Goal: Task Accomplishment & Management: Use online tool/utility

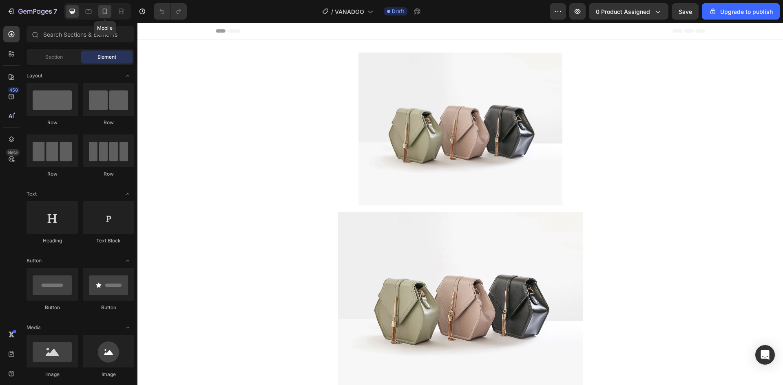
click at [104, 11] on icon at bounding box center [105, 11] width 8 height 8
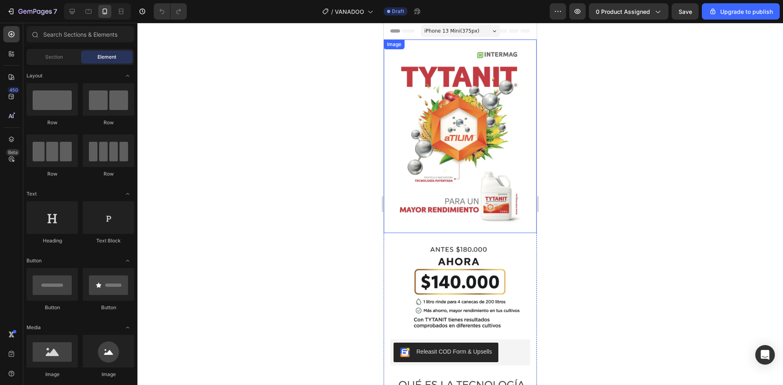
click at [436, 143] on img at bounding box center [460, 137] width 153 height 194
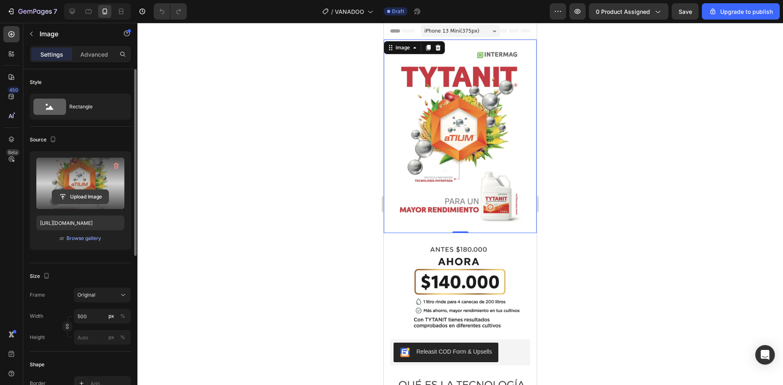
click at [75, 198] on input "file" at bounding box center [80, 197] width 56 height 14
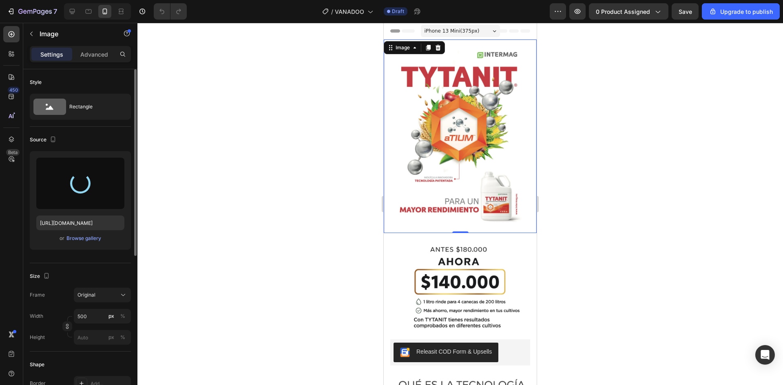
type input "[URL][DOMAIN_NAME]"
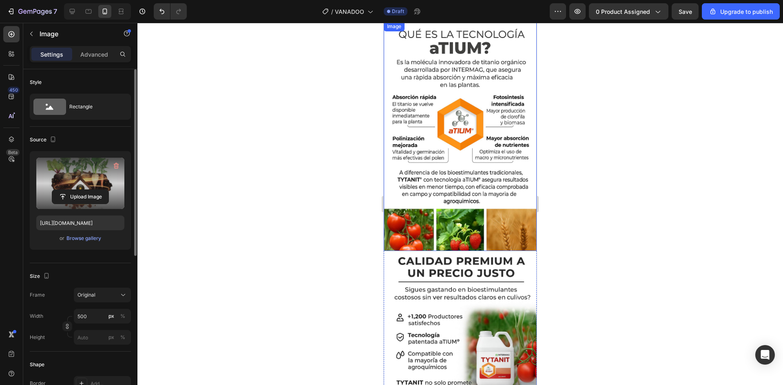
scroll to position [326, 0]
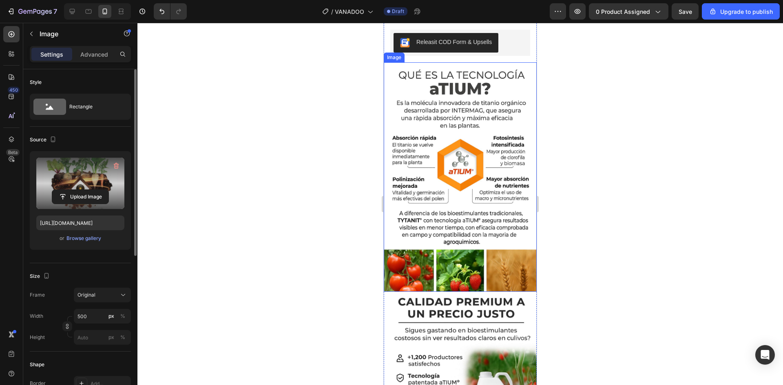
click at [434, 170] on img at bounding box center [460, 177] width 153 height 230
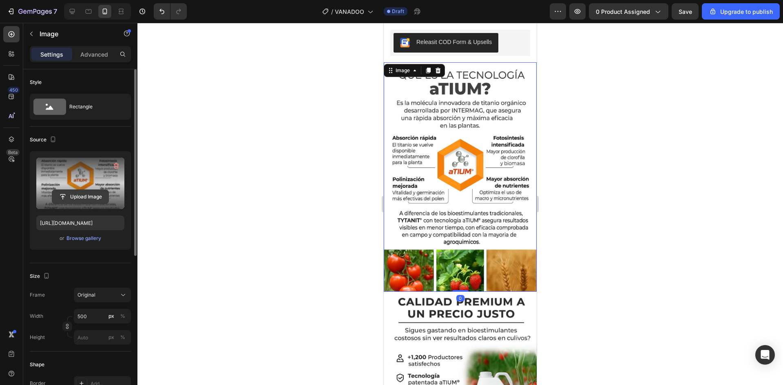
click at [75, 199] on input "file" at bounding box center [80, 197] width 56 height 14
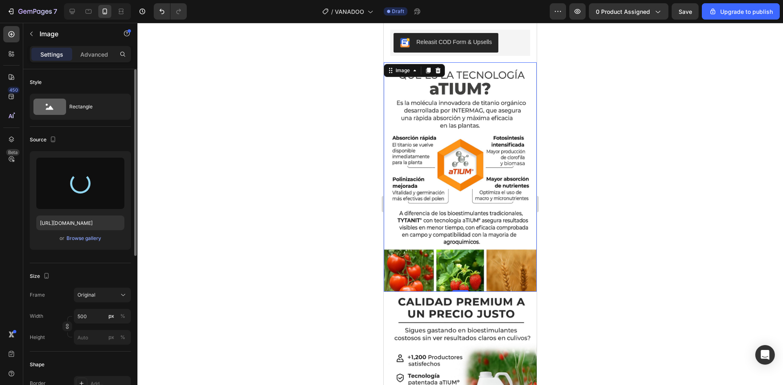
type input "[URL][DOMAIN_NAME]"
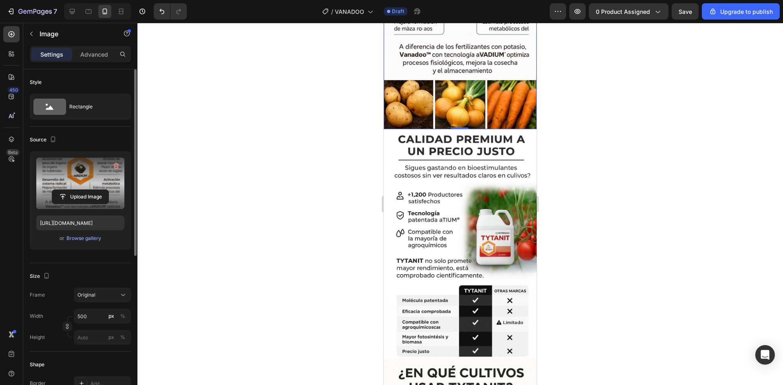
scroll to position [489, 0]
click at [460, 195] on img at bounding box center [460, 244] width 153 height 230
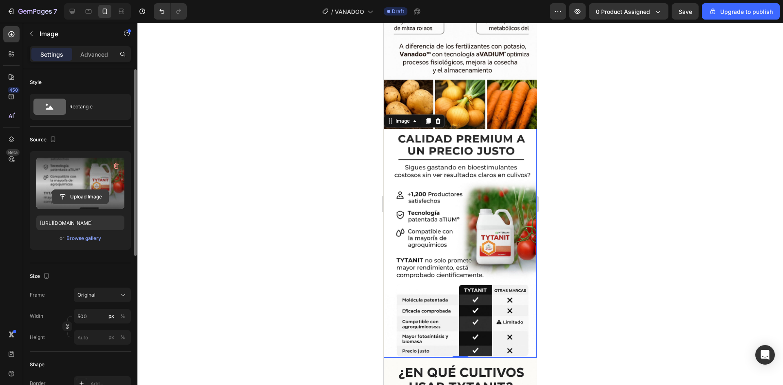
click at [72, 197] on input "file" at bounding box center [80, 197] width 56 height 14
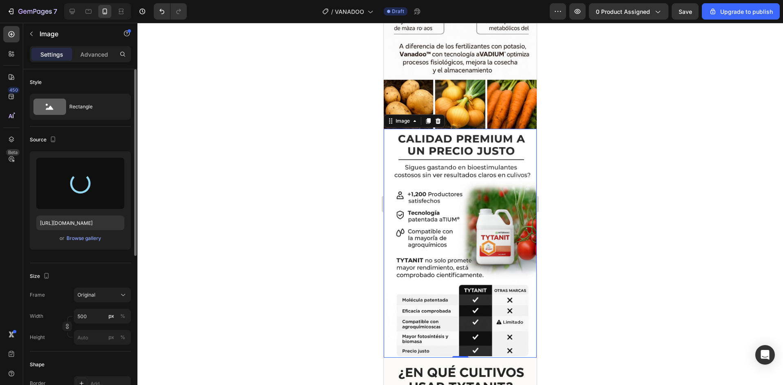
type input "[URL][DOMAIN_NAME]"
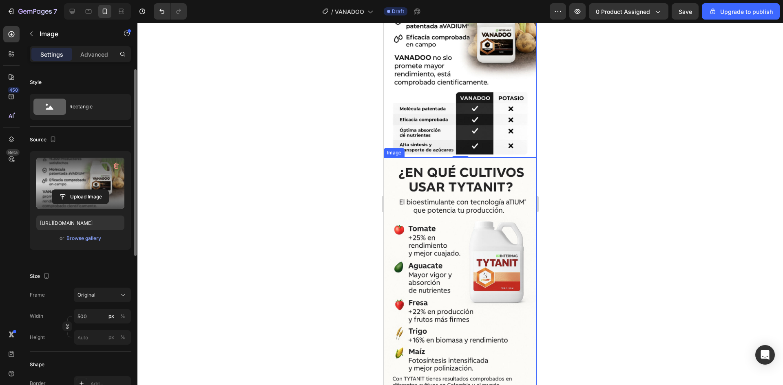
scroll to position [693, 0]
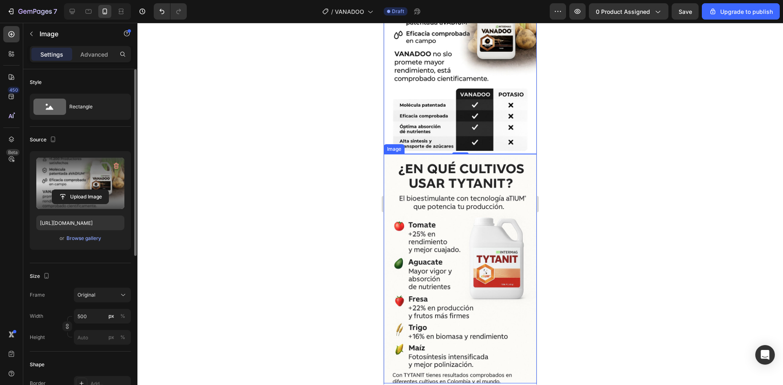
click at [489, 172] on img at bounding box center [460, 269] width 153 height 230
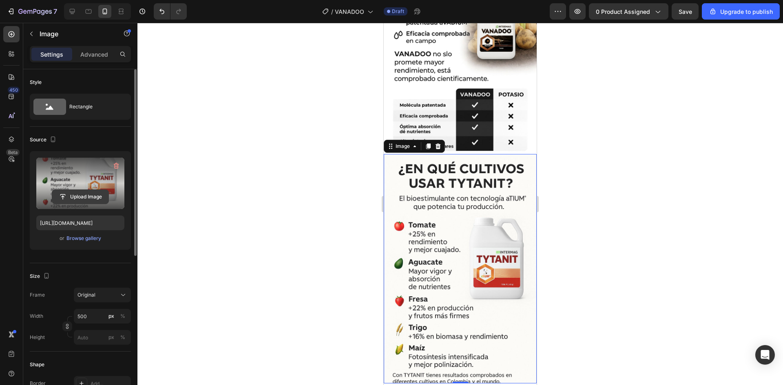
click at [78, 199] on input "file" at bounding box center [80, 197] width 56 height 14
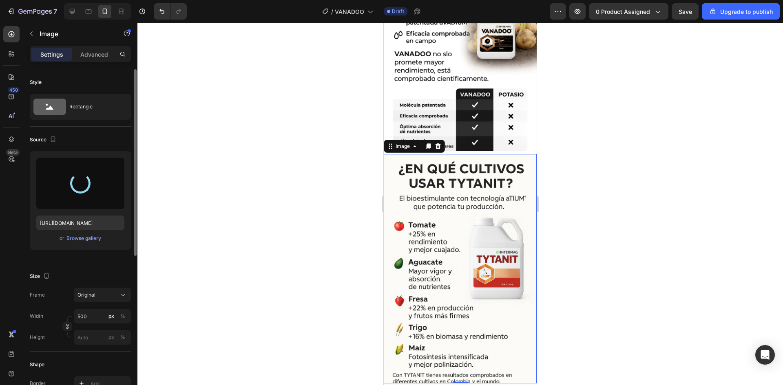
type input "[URL][DOMAIN_NAME]"
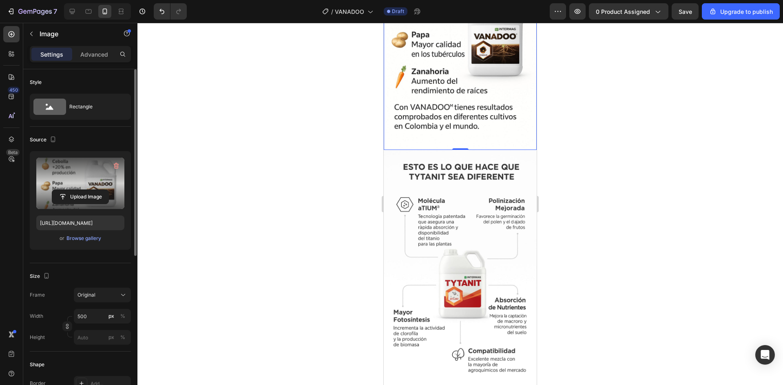
scroll to position [979, 0]
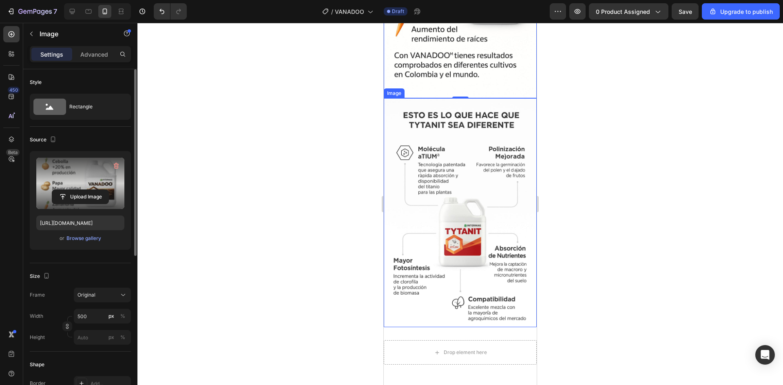
click at [462, 159] on img at bounding box center [460, 213] width 153 height 230
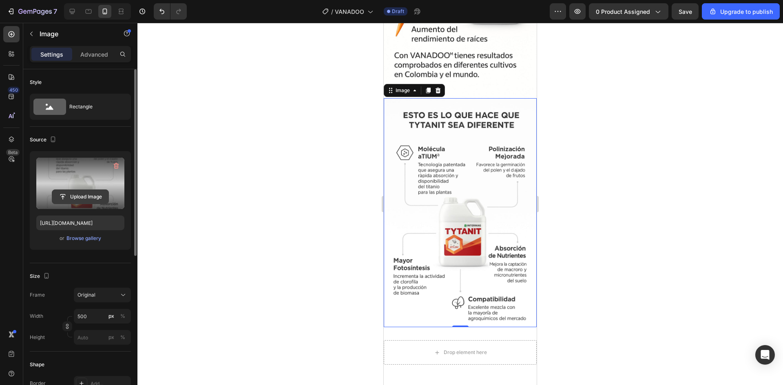
click at [93, 196] on input "file" at bounding box center [80, 197] width 56 height 14
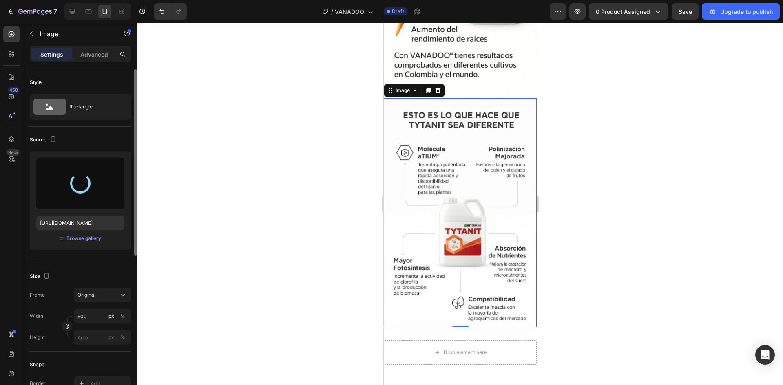
type input "[URL][DOMAIN_NAME]"
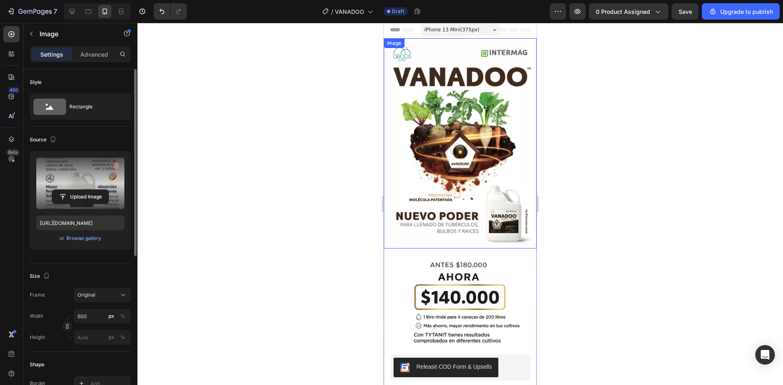
scroll to position [0, 0]
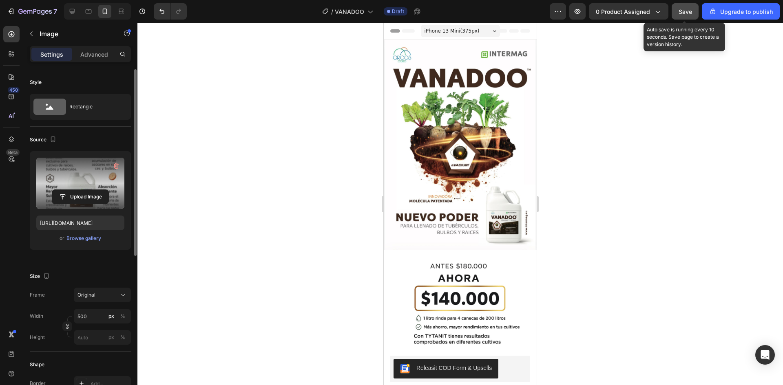
click at [687, 16] on button "Save" at bounding box center [685, 11] width 27 height 16
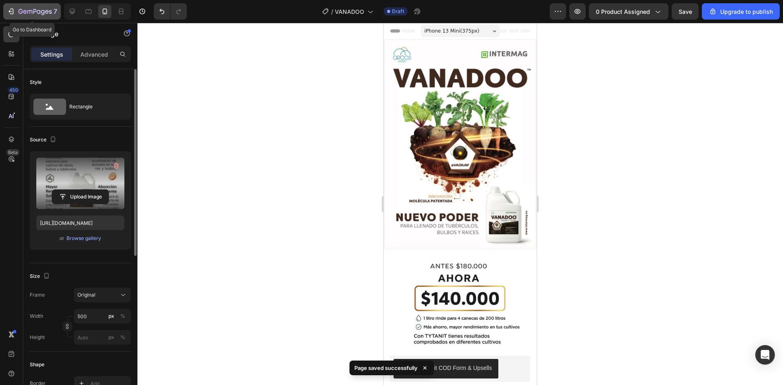
click at [35, 12] on icon "button" at bounding box center [34, 12] width 33 height 7
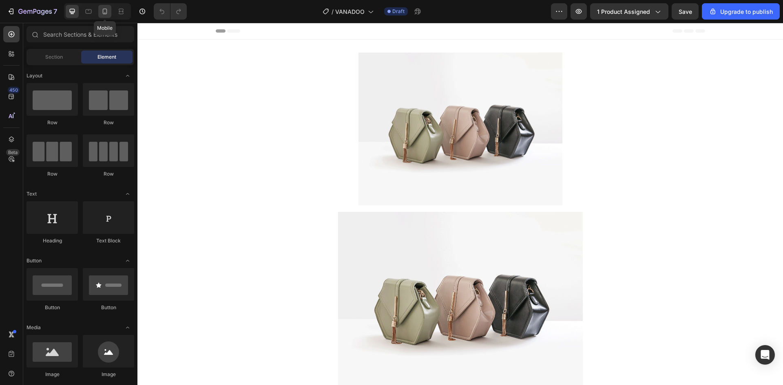
click at [109, 11] on icon at bounding box center [105, 11] width 8 height 8
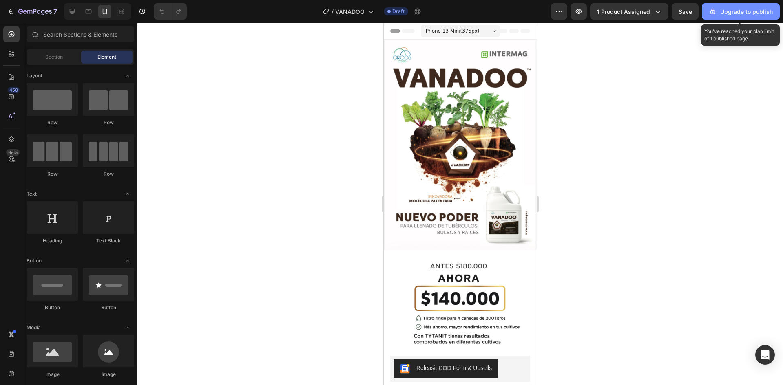
click at [738, 18] on button "Upgrade to publish" at bounding box center [741, 11] width 78 height 16
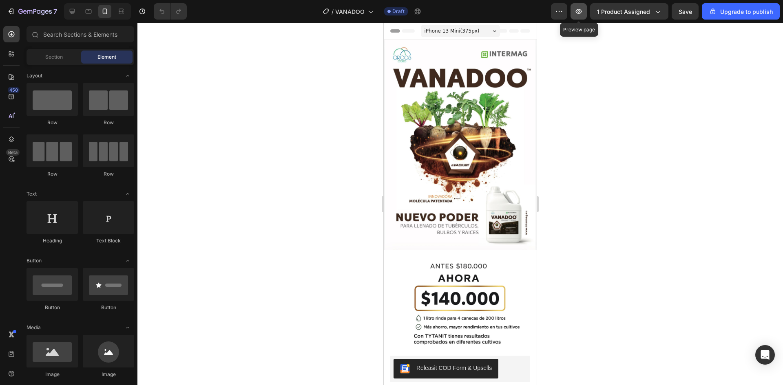
click at [586, 10] on button "button" at bounding box center [579, 11] width 16 height 16
